Goal: Check status: Check status

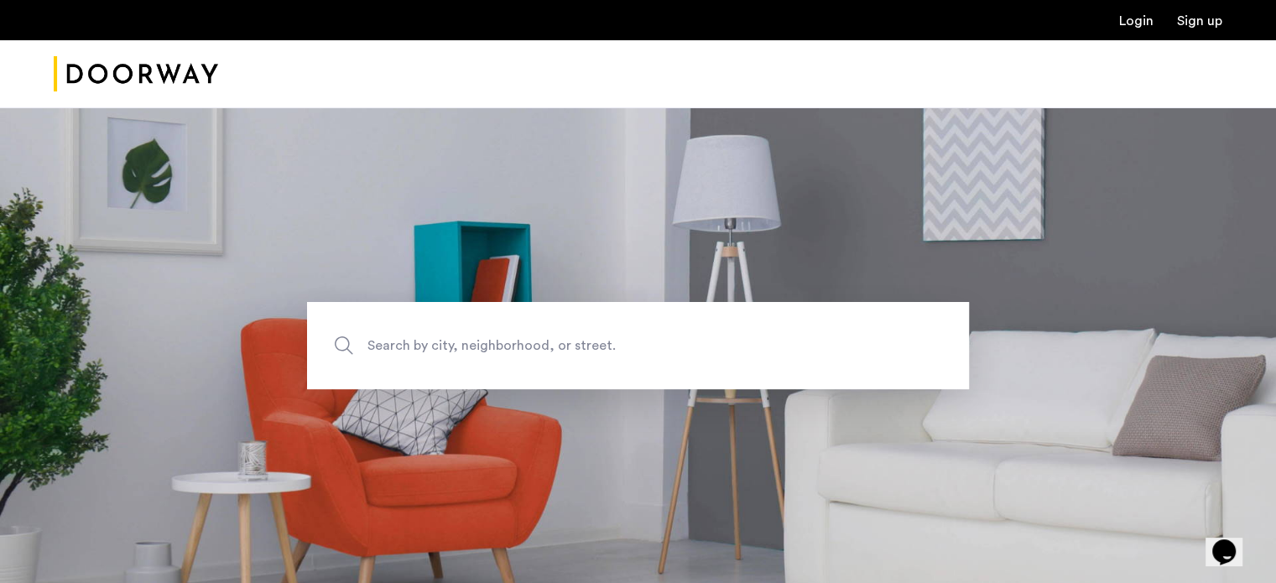
click at [1130, 20] on link "Login" at bounding box center [1136, 20] width 34 height 13
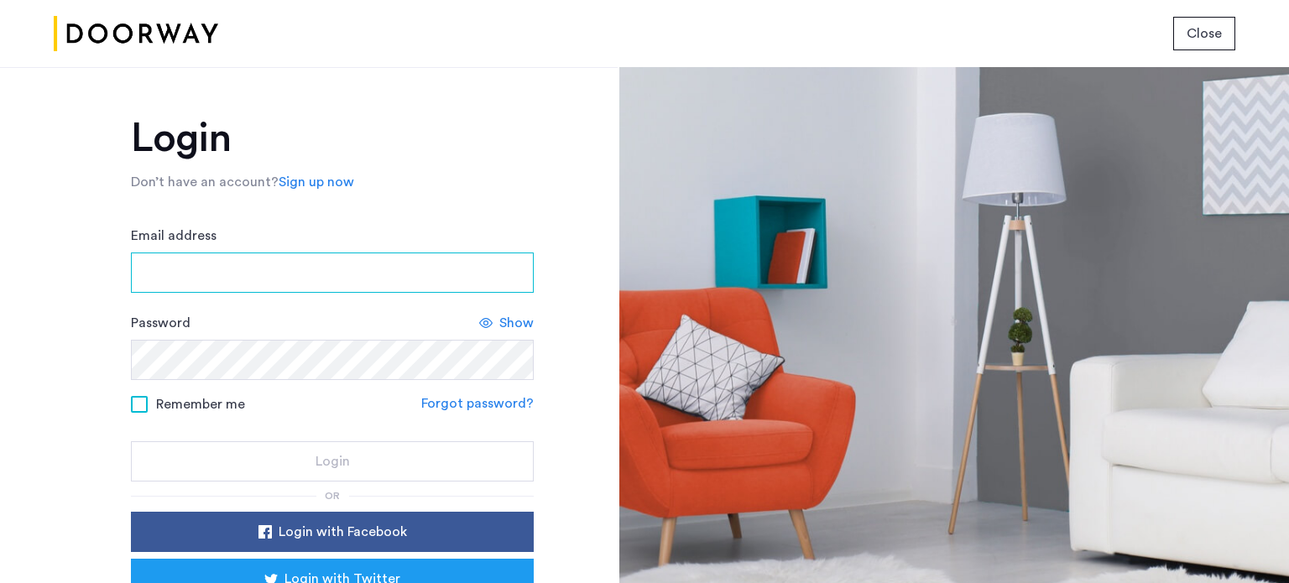
click at [326, 267] on input "Email address" at bounding box center [332, 273] width 403 height 40
type input "**********"
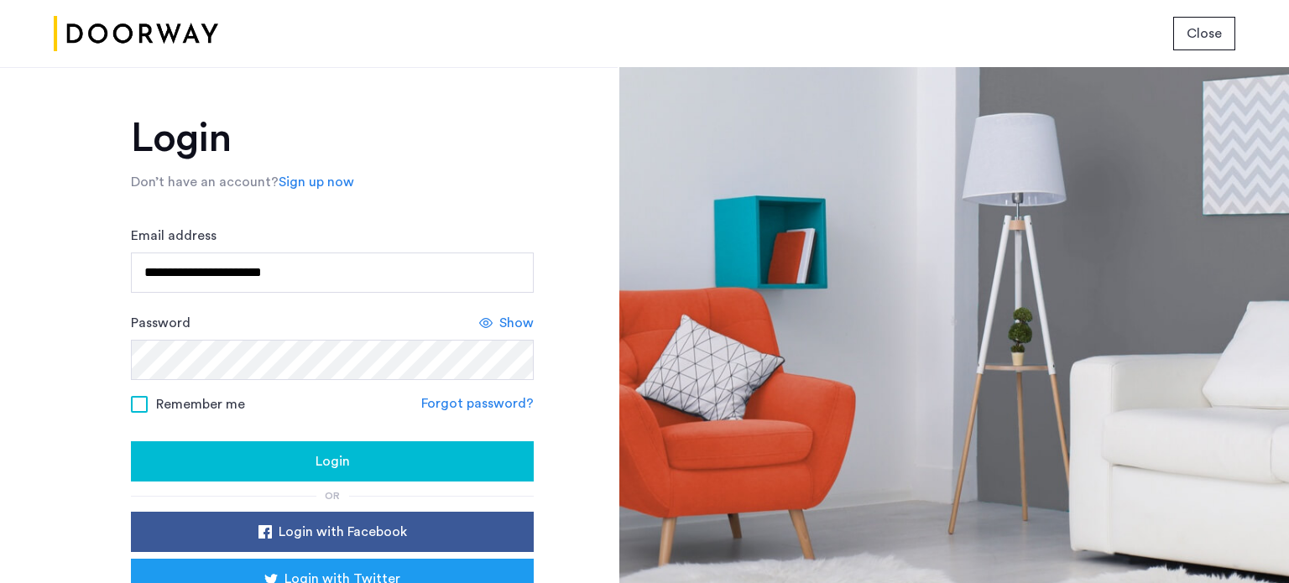
click at [344, 460] on span "Login" at bounding box center [333, 461] width 34 height 20
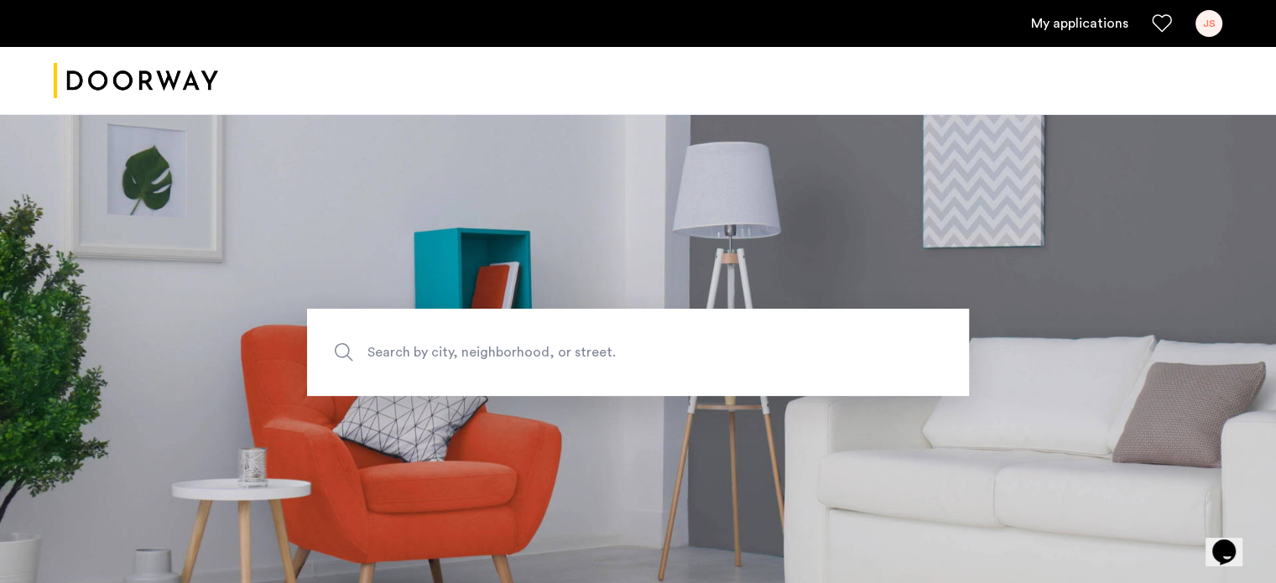
click at [1125, 26] on link "My applications" at bounding box center [1079, 23] width 97 height 20
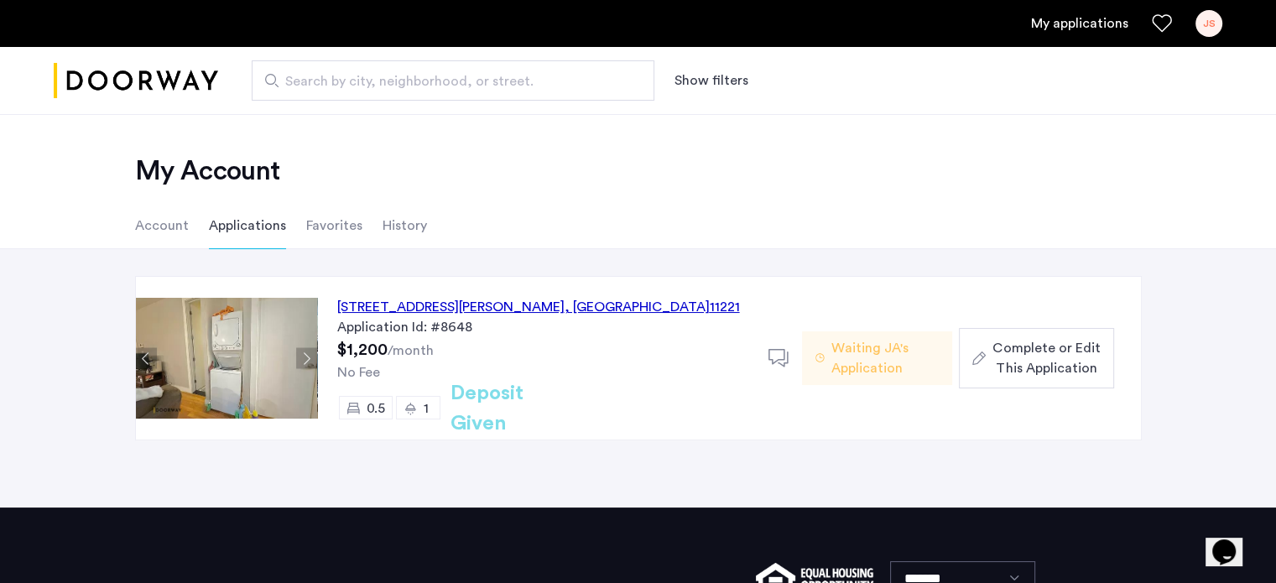
click at [504, 405] on h2 "Deposit Given" at bounding box center [517, 408] width 133 height 60
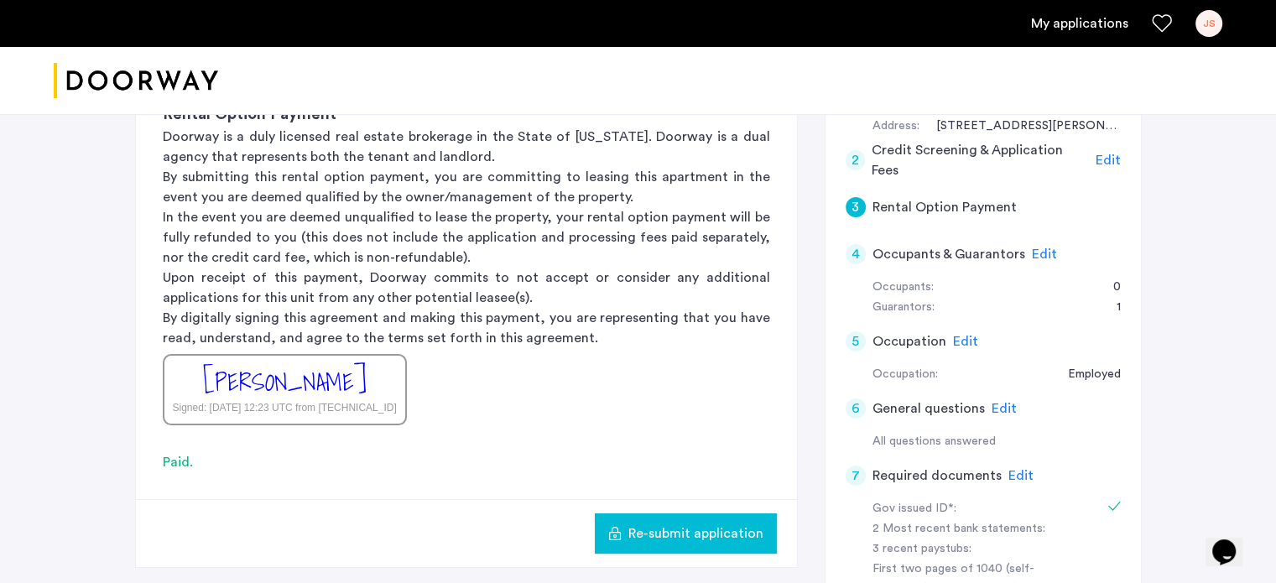
scroll to position [242, 0]
click at [859, 204] on div "3" at bounding box center [856, 207] width 20 height 20
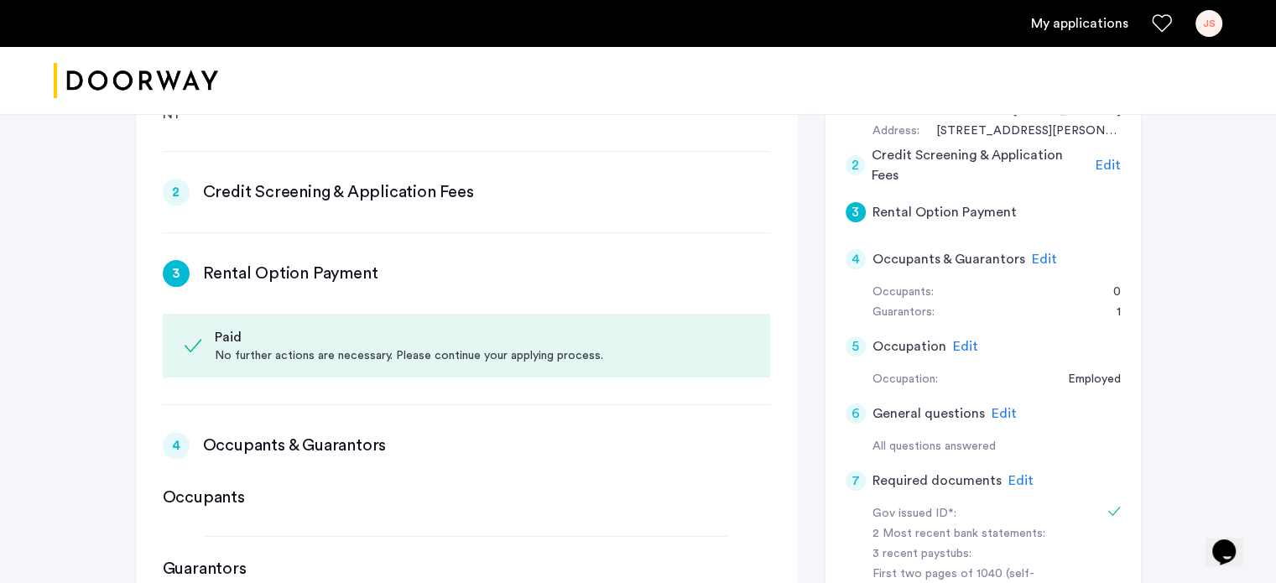
scroll to position [369, 0]
click at [177, 274] on div "3" at bounding box center [176, 275] width 27 height 27
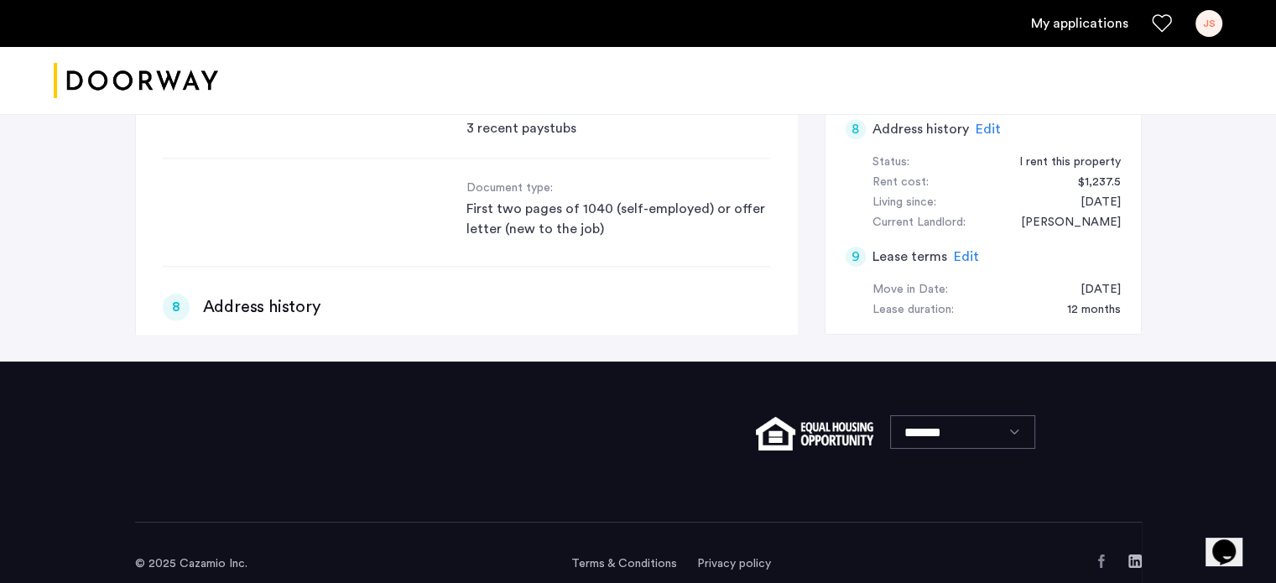
scroll to position [1805, 0]
